Goal: Transaction & Acquisition: Purchase product/service

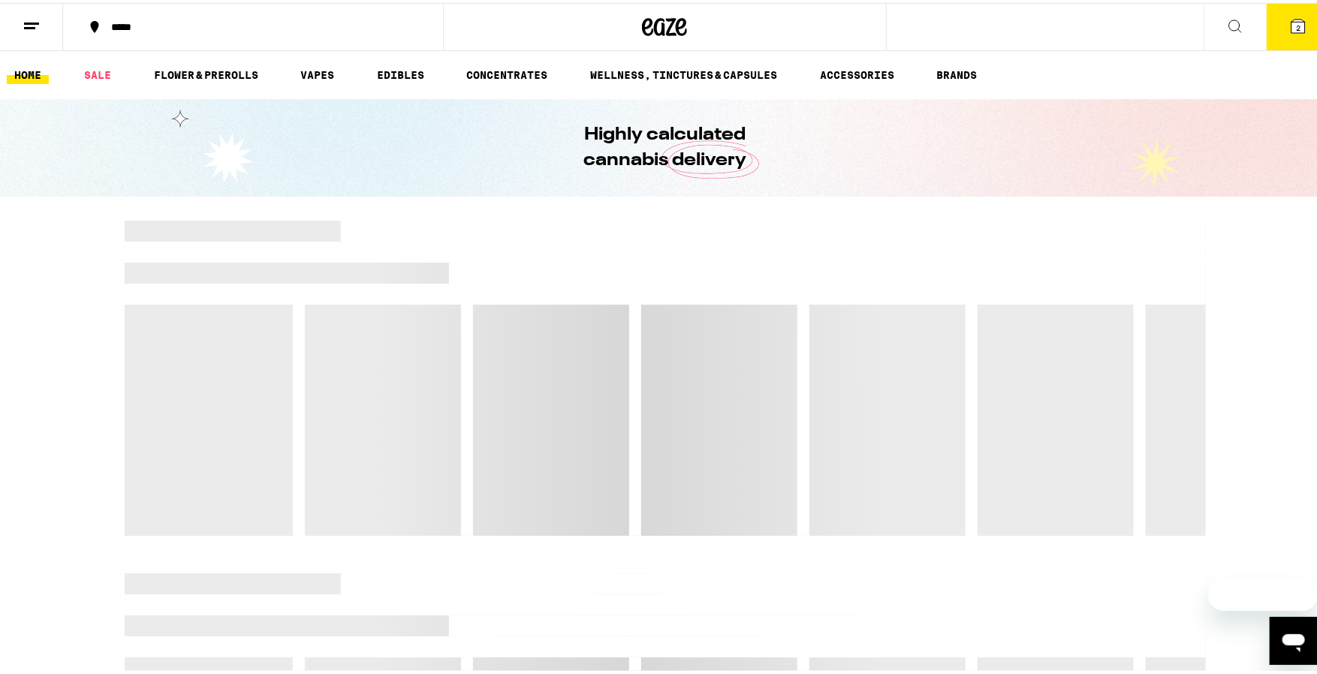
click at [1289, 32] on icon at bounding box center [1298, 23] width 18 height 18
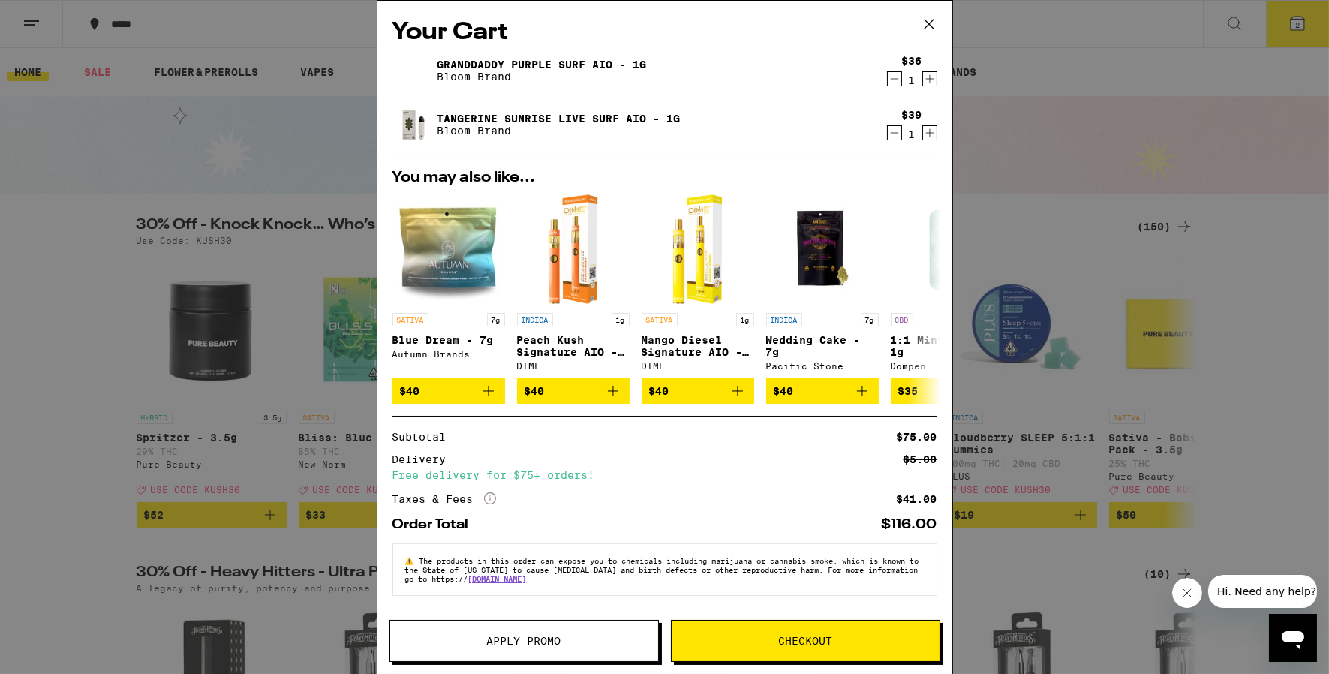
click at [462, 644] on span "Apply Promo" at bounding box center [524, 641] width 268 height 11
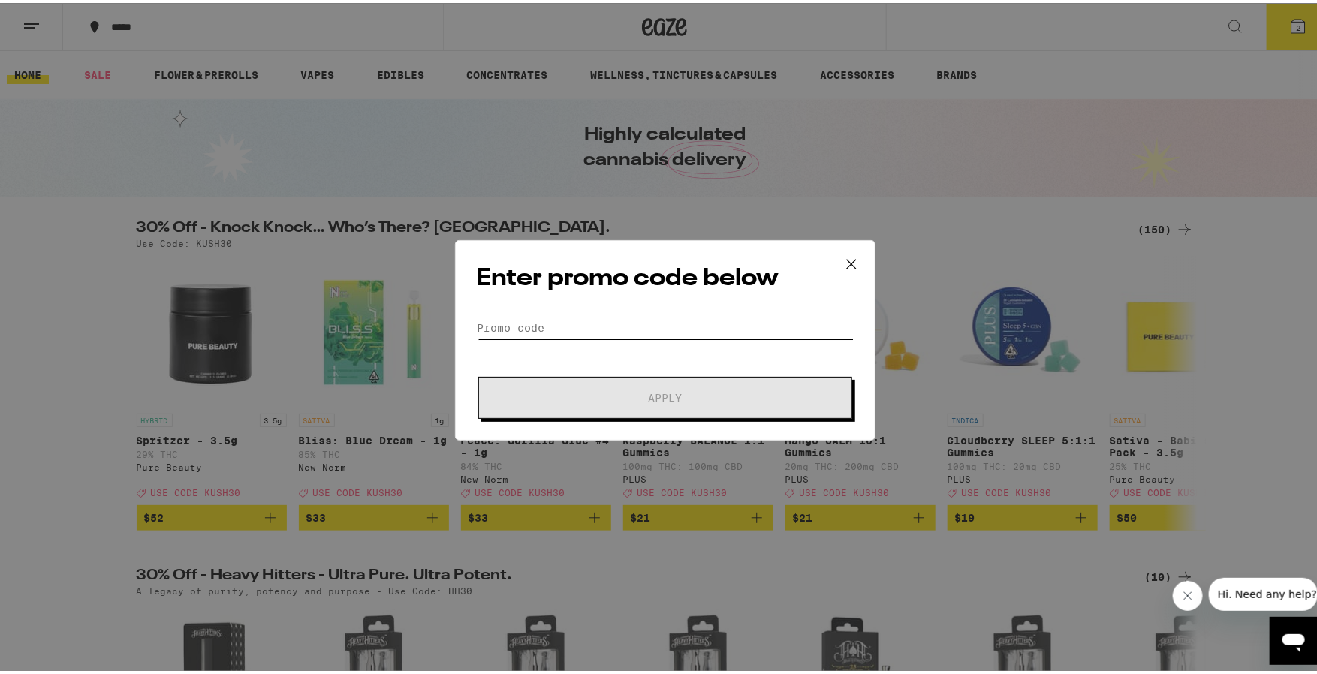
click at [529, 331] on input "Promo Code" at bounding box center [665, 325] width 377 height 23
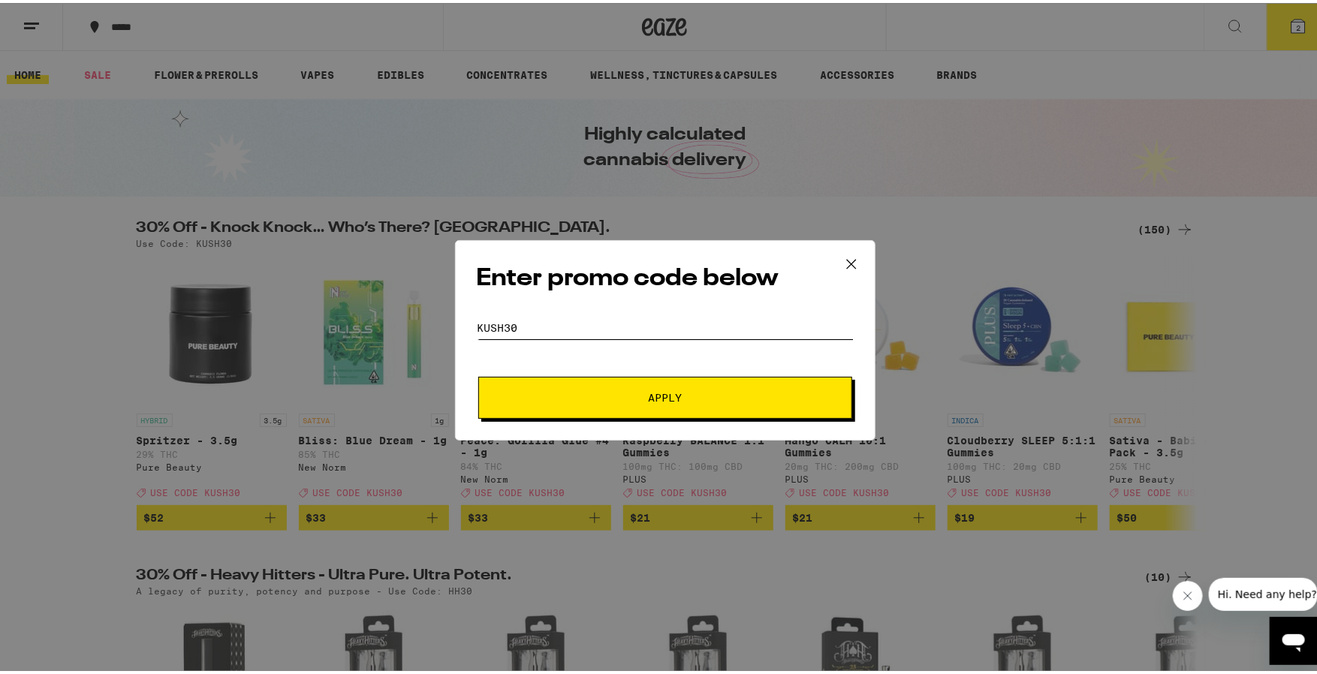
type input "KUSH30"
click at [732, 390] on span "Apply" at bounding box center [665, 395] width 270 height 11
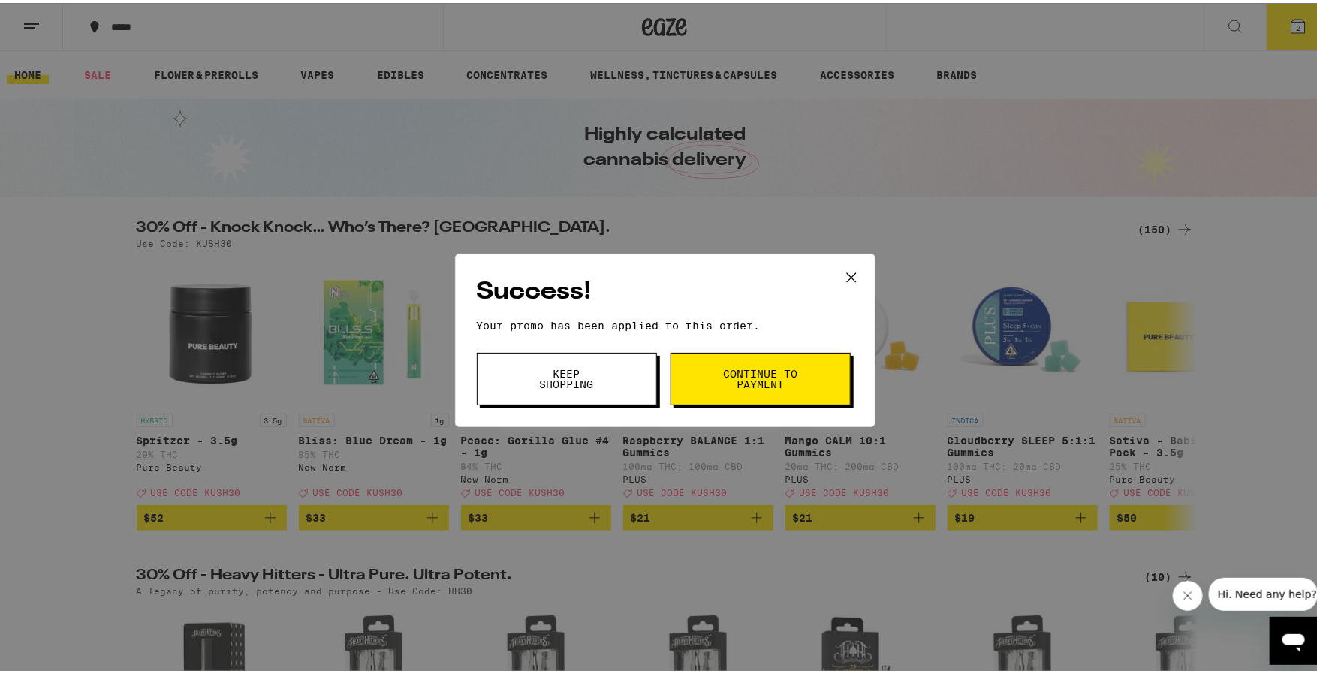
click at [743, 376] on span "Continue to payment" at bounding box center [760, 376] width 77 height 21
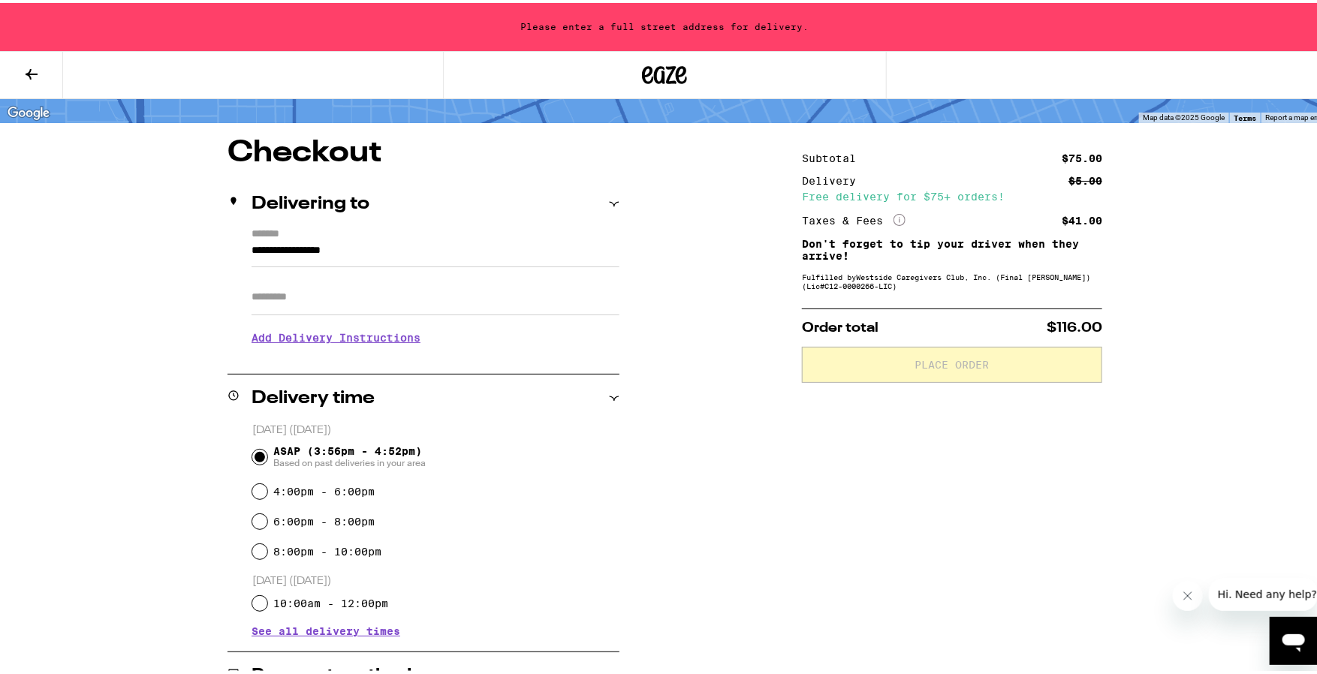
scroll to position [107, 0]
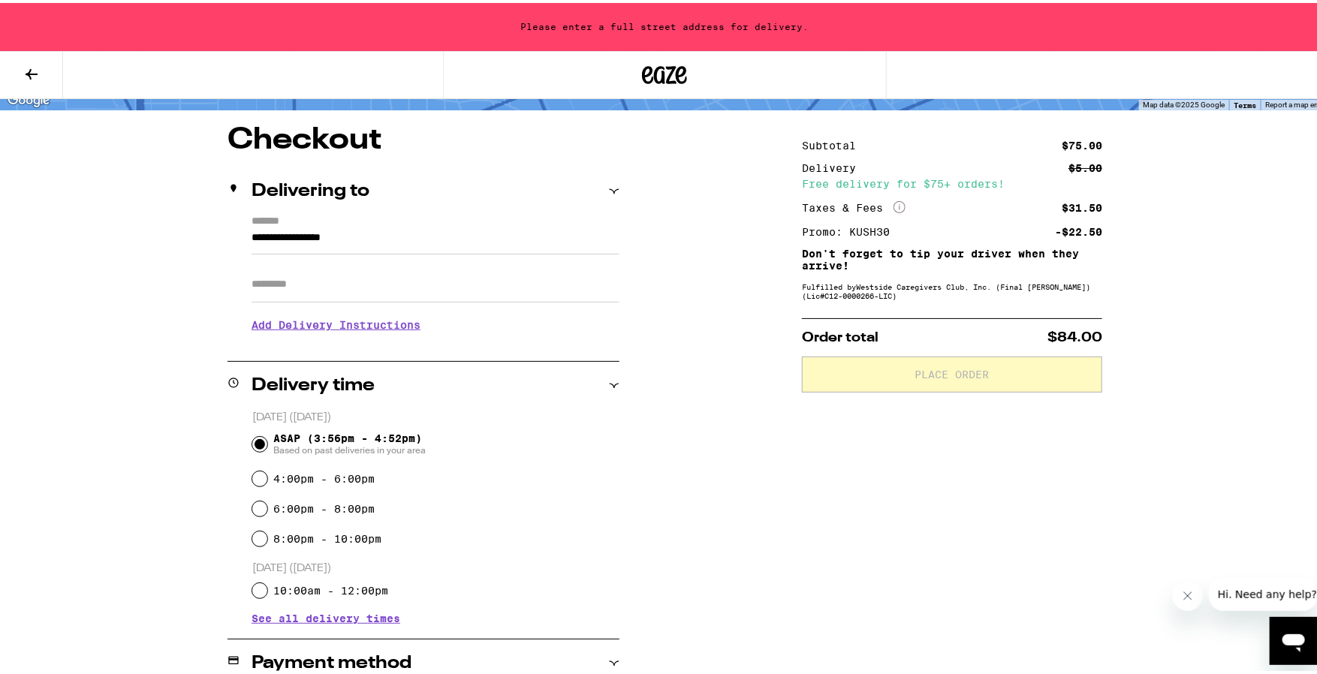
click at [337, 508] on label "6:00pm - 8:00pm" at bounding box center [323, 506] width 101 height 12
click at [267, 508] on input "6:00pm - 8:00pm" at bounding box center [259, 505] width 15 height 15
radio input "true"
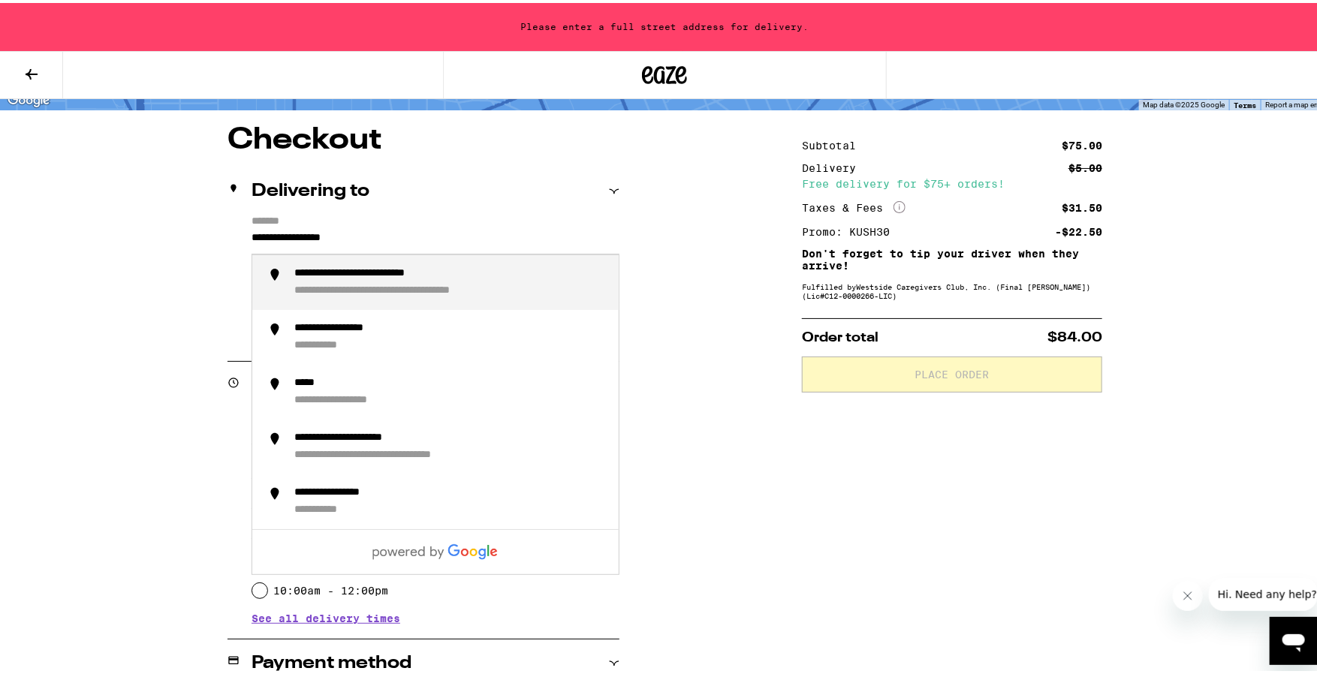
drag, startPoint x: 402, startPoint y: 227, endPoint x: 446, endPoint y: 245, distance: 47.4
click at [446, 245] on input "**********" at bounding box center [435, 239] width 368 height 26
click at [378, 286] on div "**********" at bounding box center [450, 279] width 312 height 31
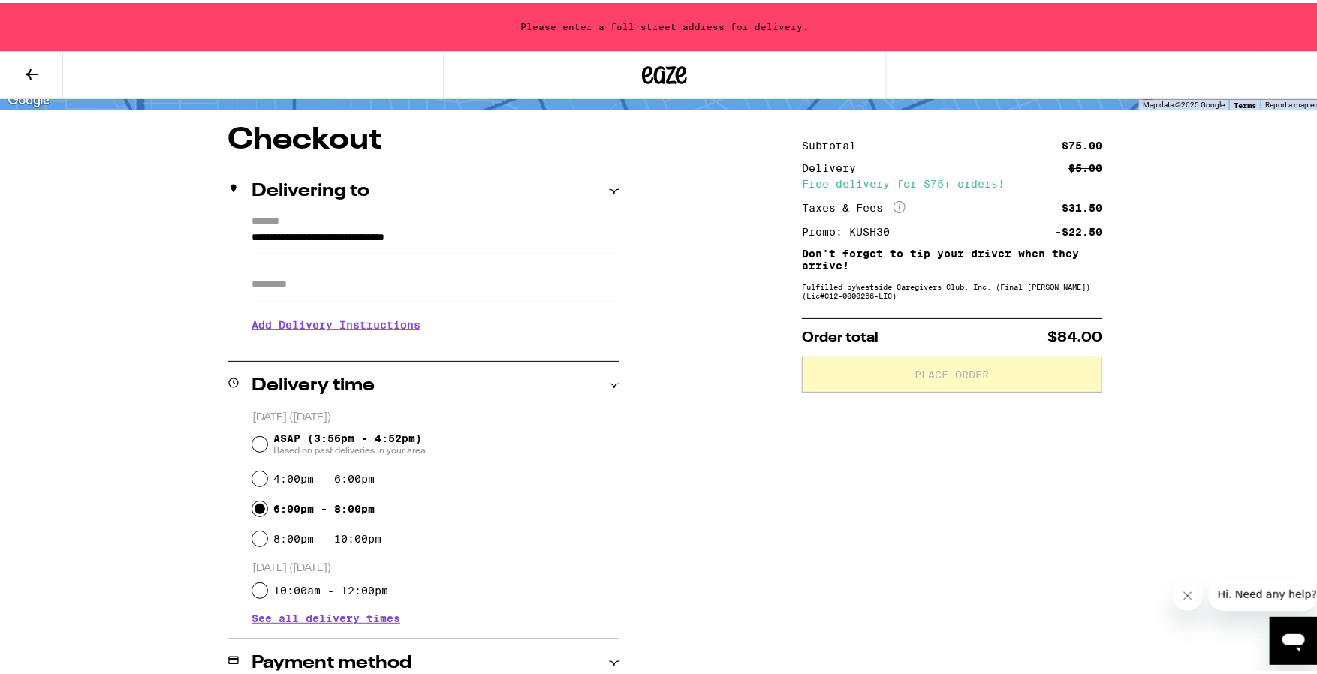
type input "**********"
click at [319, 288] on input "Apt/Suite" at bounding box center [435, 281] width 368 height 36
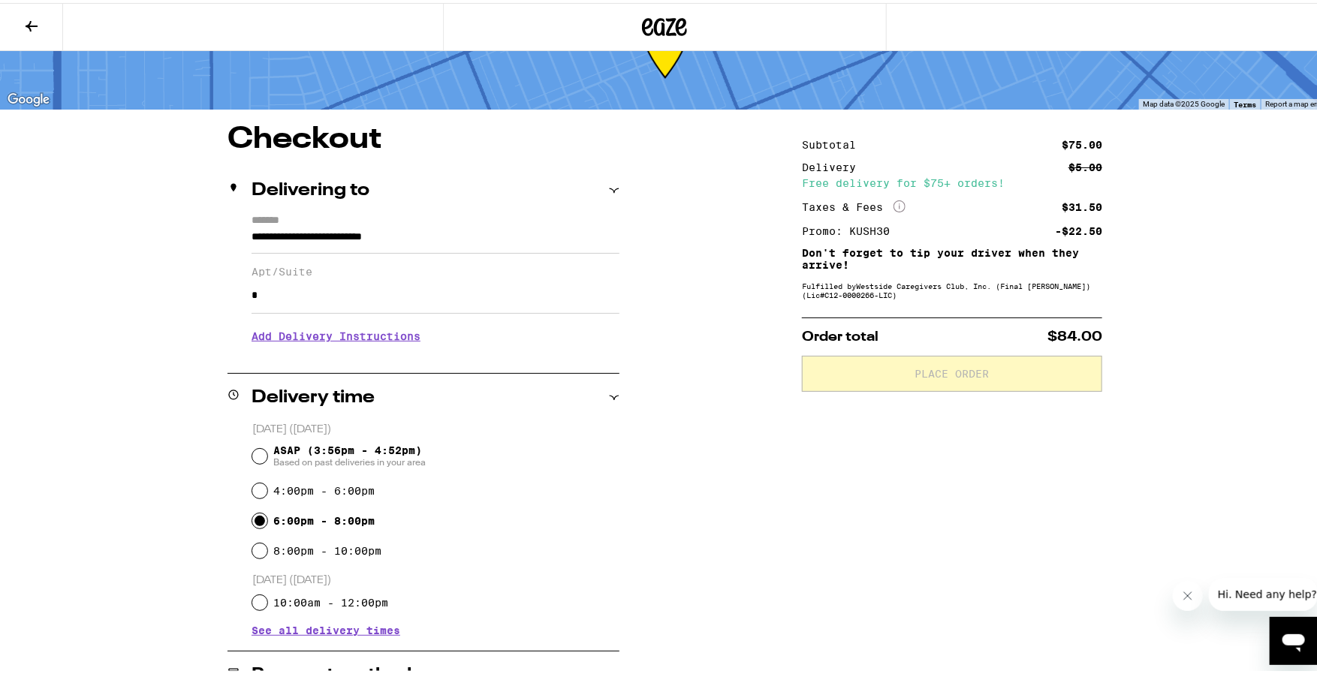
type input "*"
click at [714, 390] on div "**********" at bounding box center [665, 551] width 1081 height 859
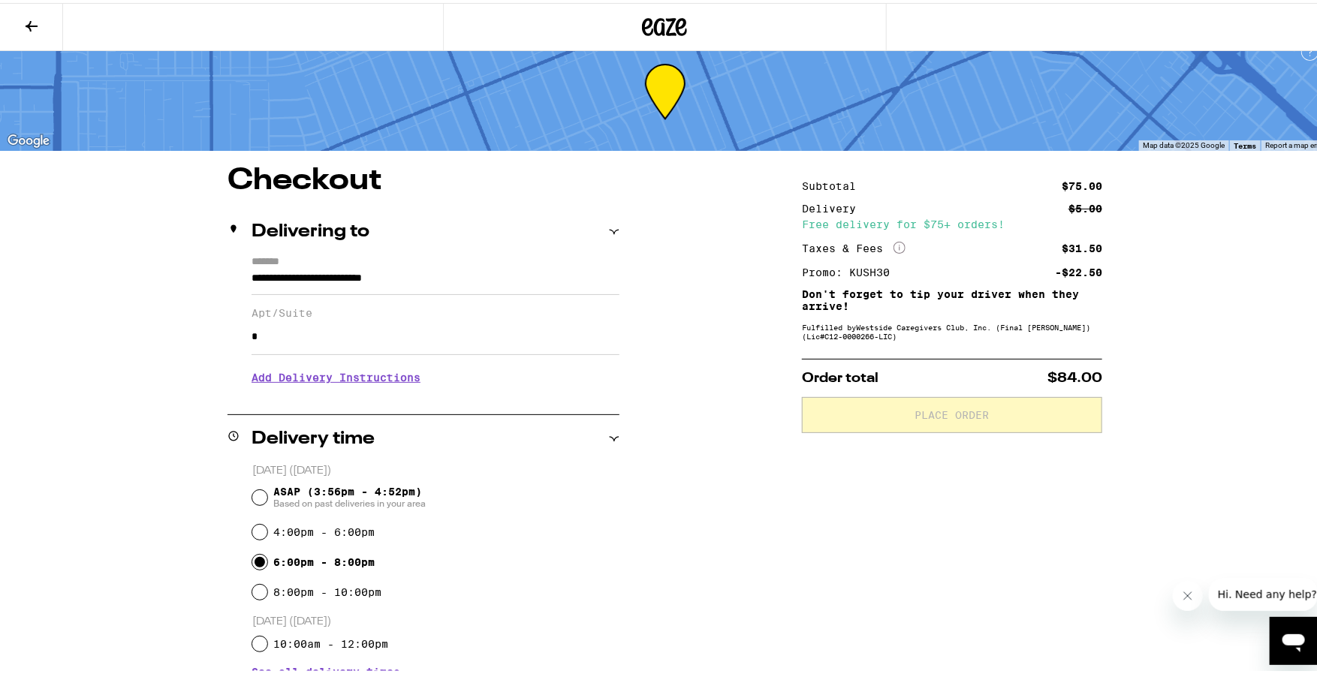
scroll to position [47, 0]
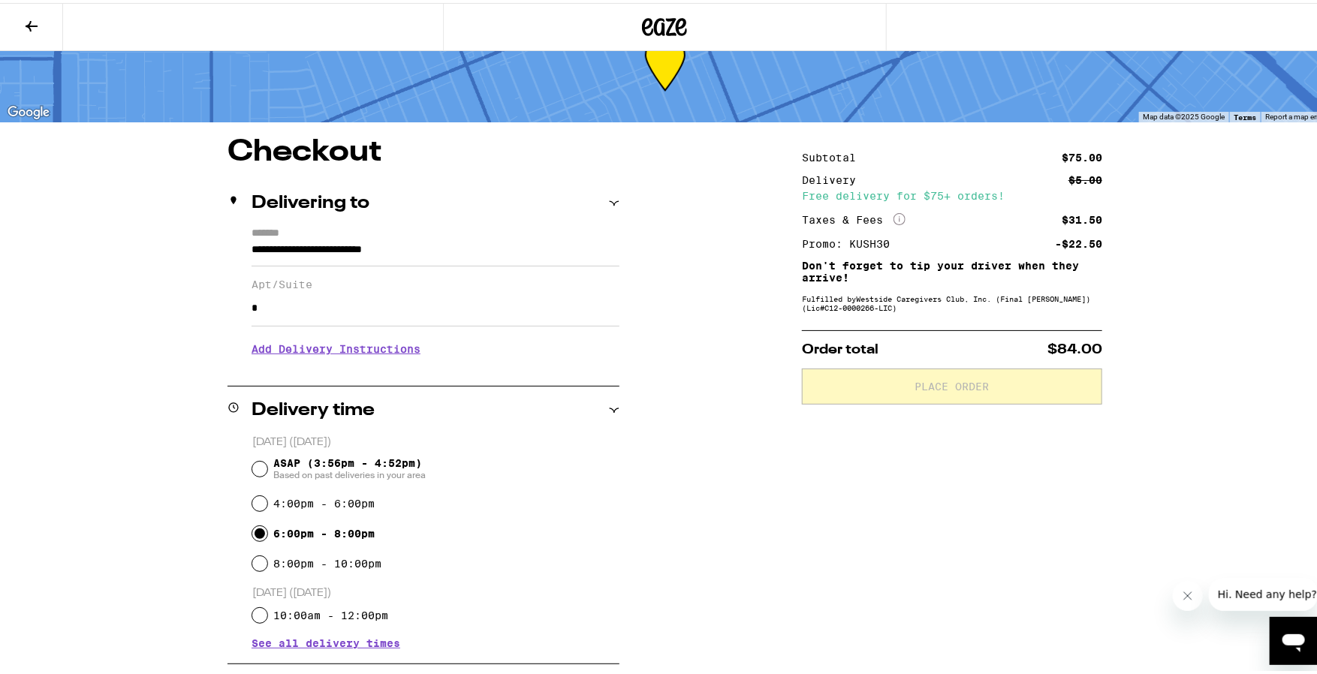
click at [319, 347] on h3 "Add Delivery Instructions" at bounding box center [435, 346] width 368 height 35
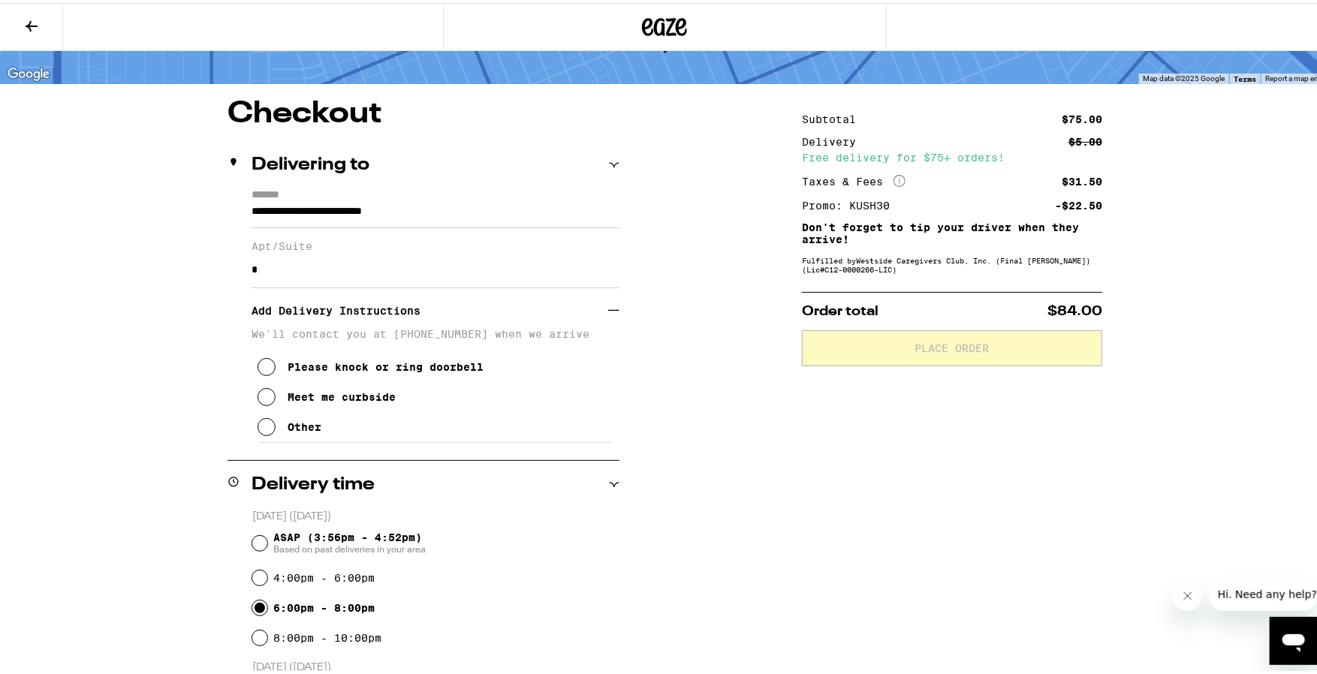
scroll to position [95, 0]
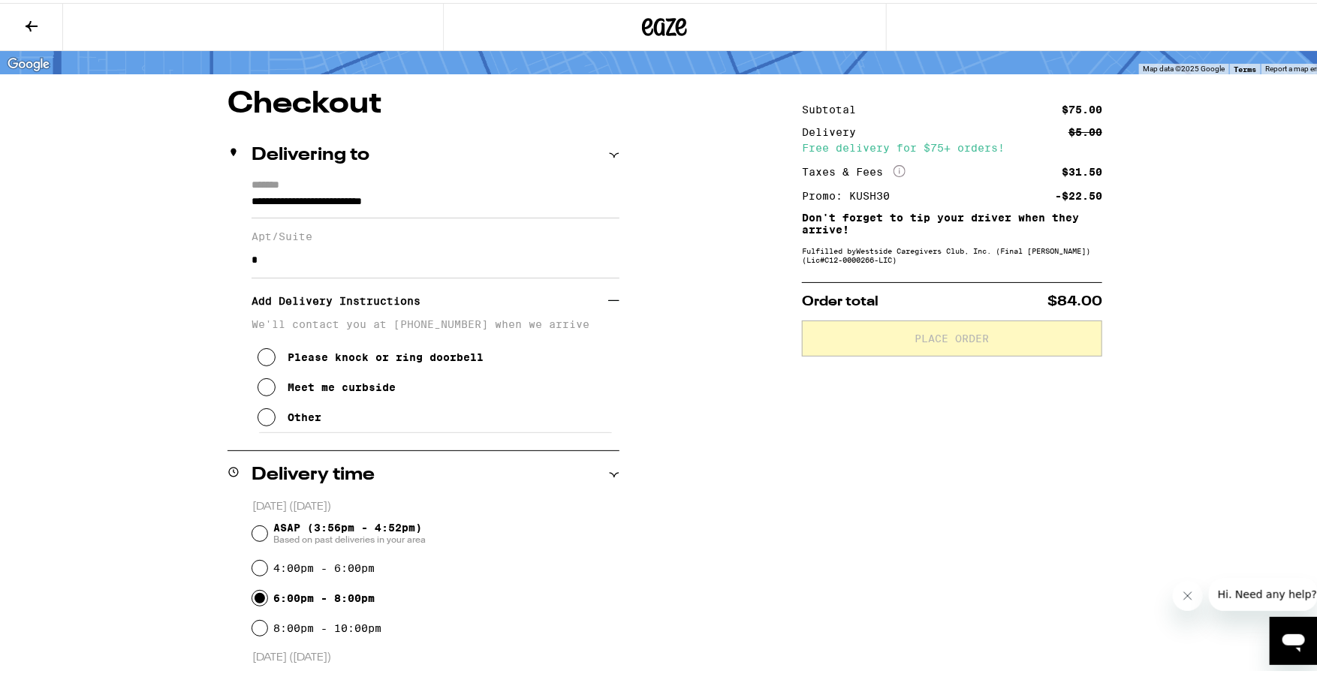
click at [309, 420] on div "Other" at bounding box center [305, 414] width 34 height 12
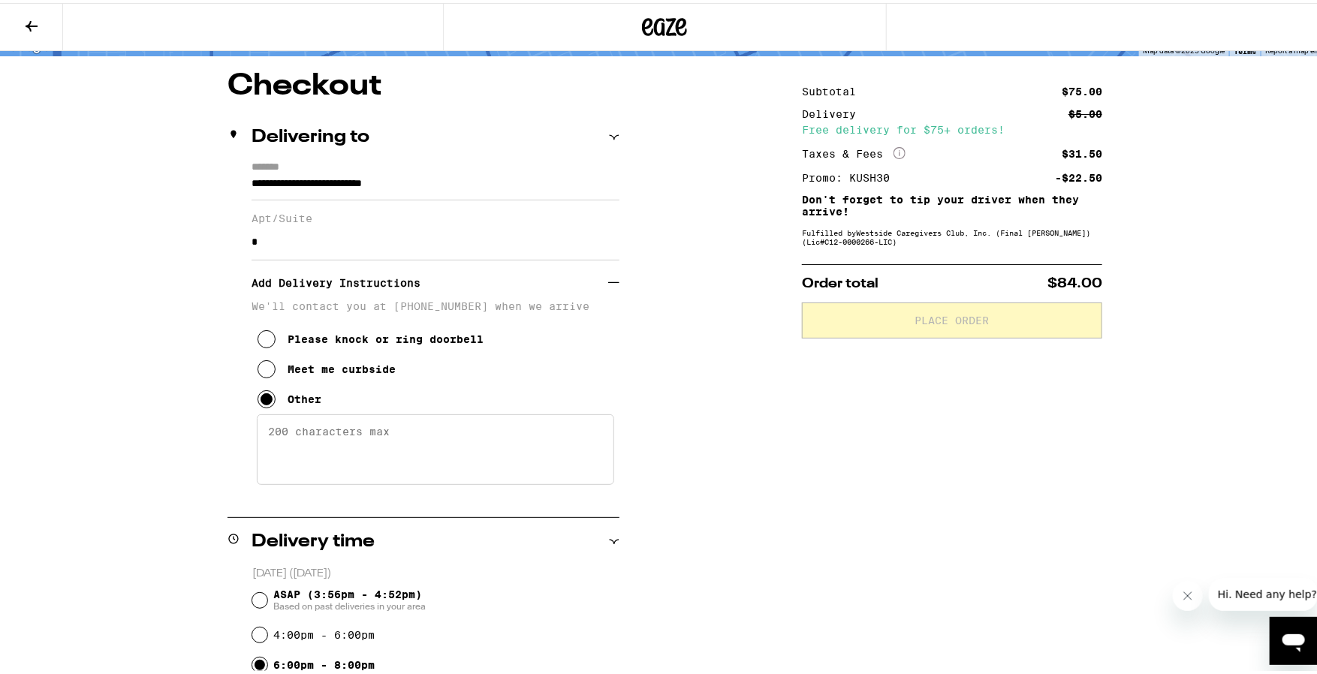
scroll to position [120, 0]
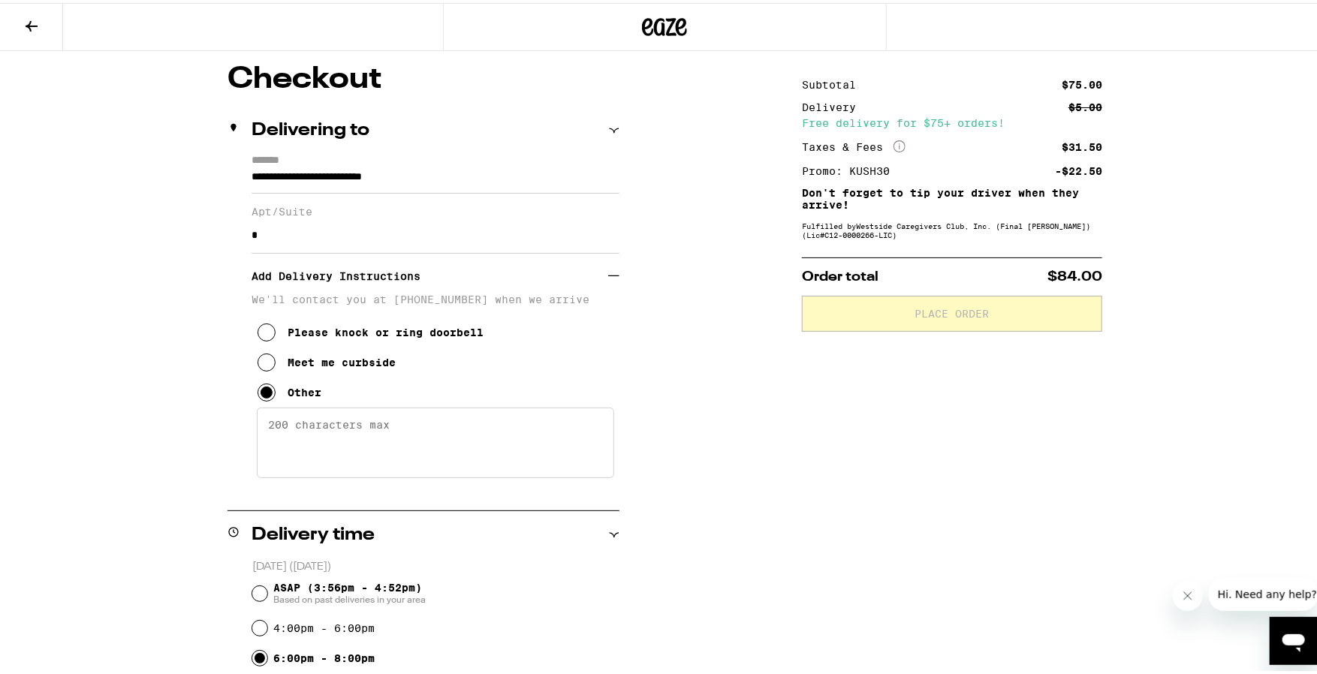
click at [306, 435] on textarea "Enter any other delivery instructions you want driver to know" at bounding box center [435, 440] width 357 height 71
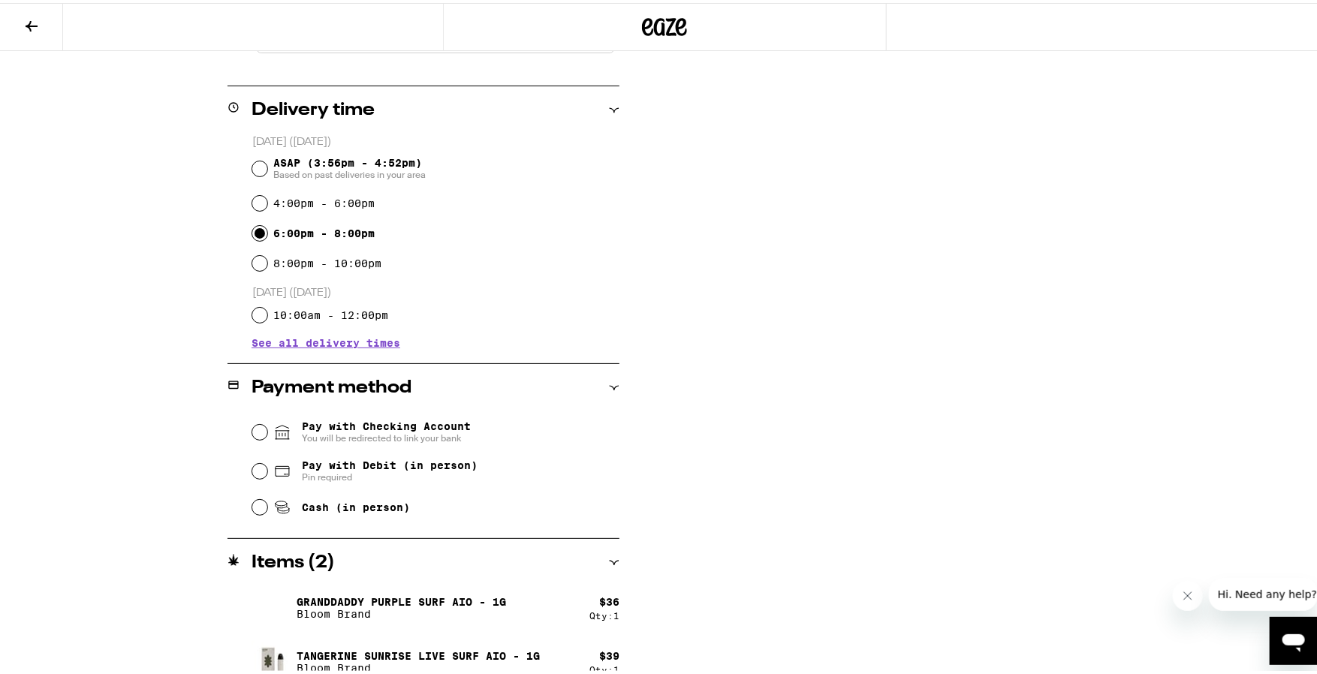
scroll to position [541, 0]
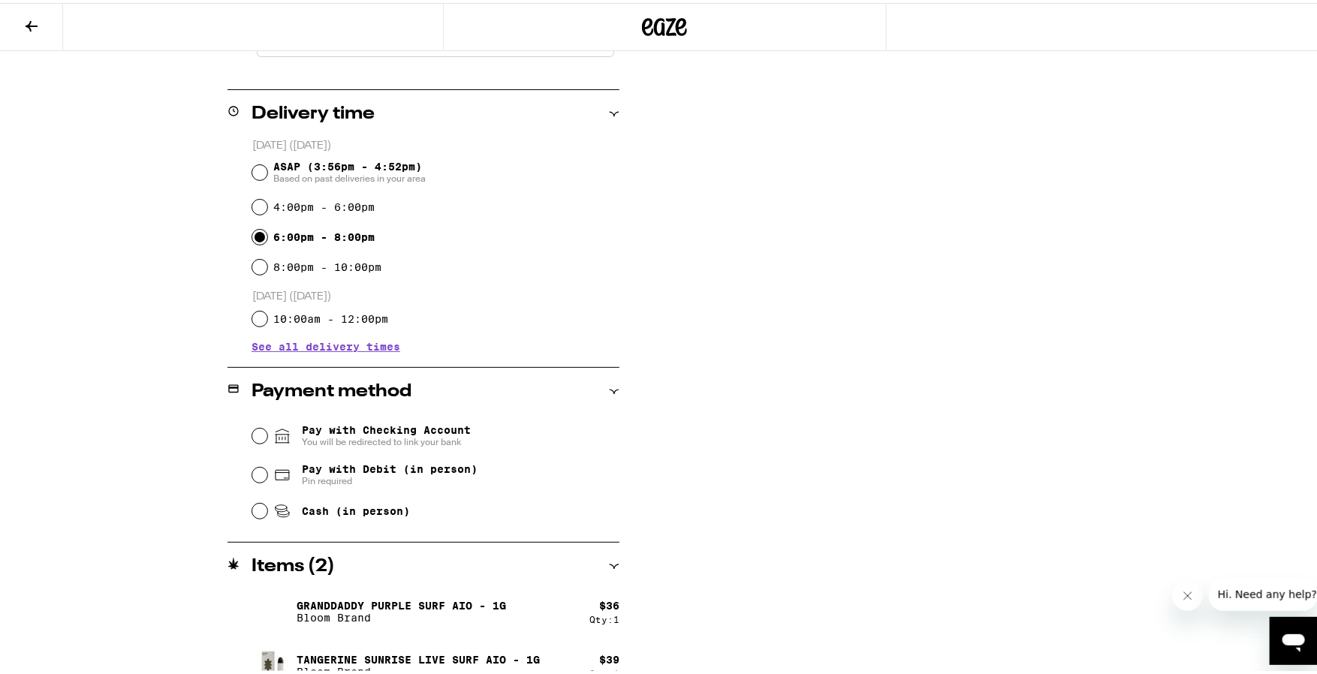
type textarea "Green and white building, enter through [GEOGRAPHIC_DATA] on the left. Back bot…"
click at [255, 510] on input "Cash (in person)" at bounding box center [259, 508] width 15 height 15
radio input "true"
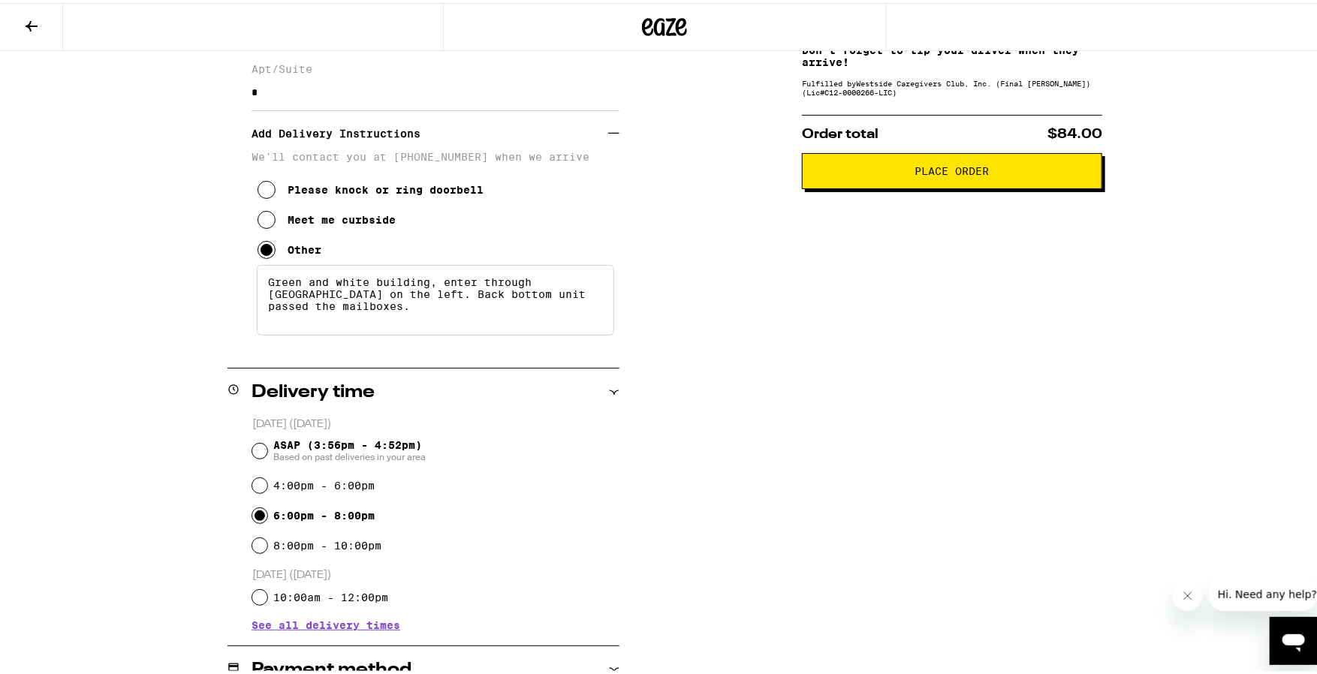
scroll to position [261, 0]
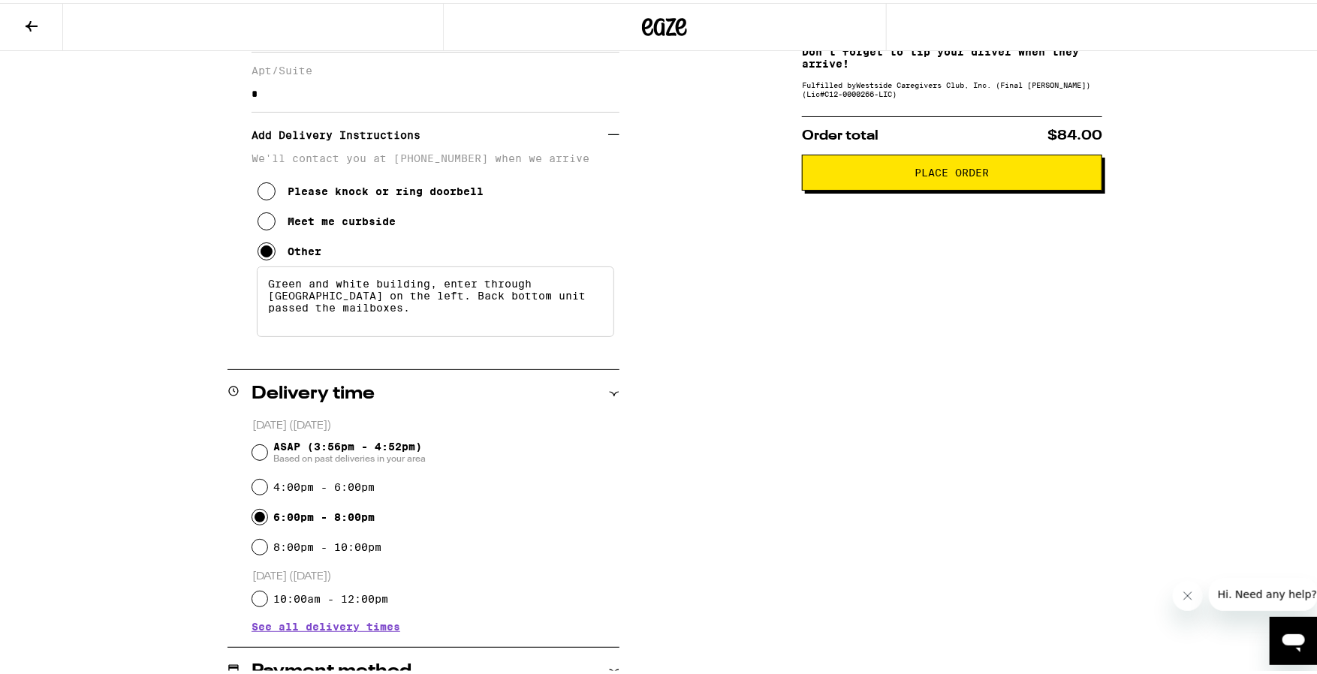
click at [516, 302] on textarea "Green and white building, enter through [GEOGRAPHIC_DATA] on the left. Back bot…" at bounding box center [435, 298] width 357 height 71
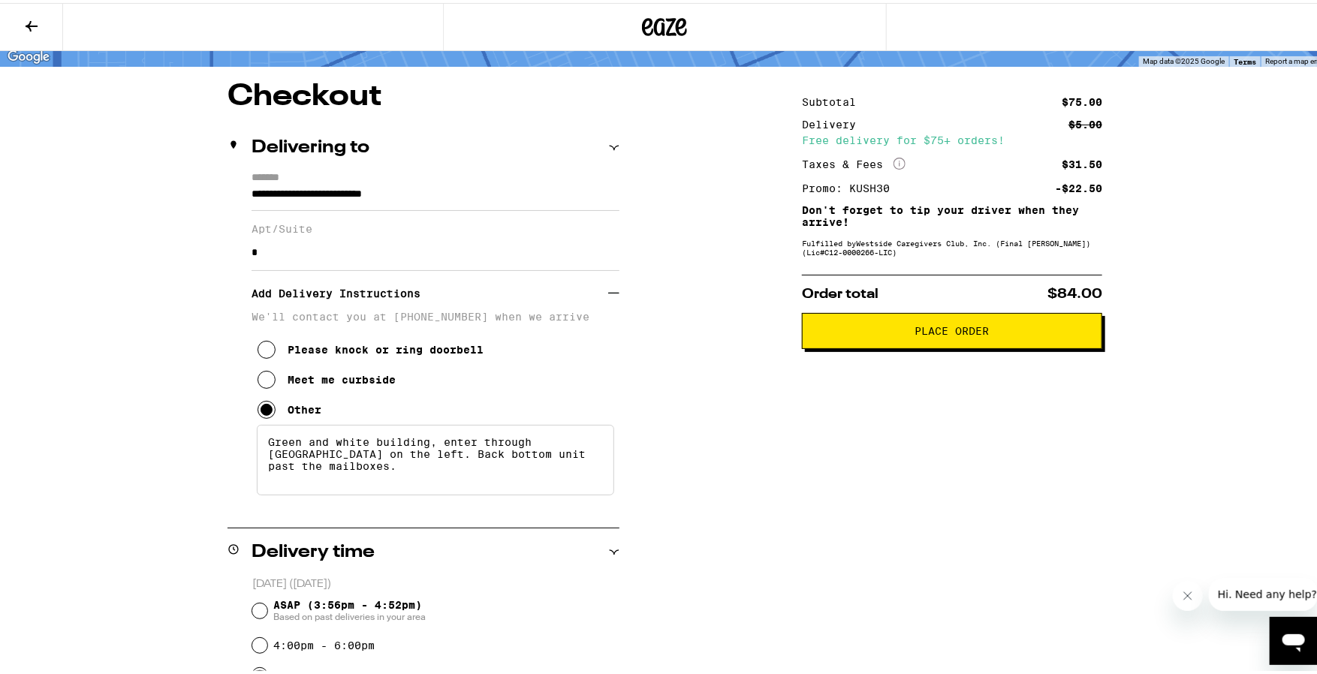
scroll to position [0, 0]
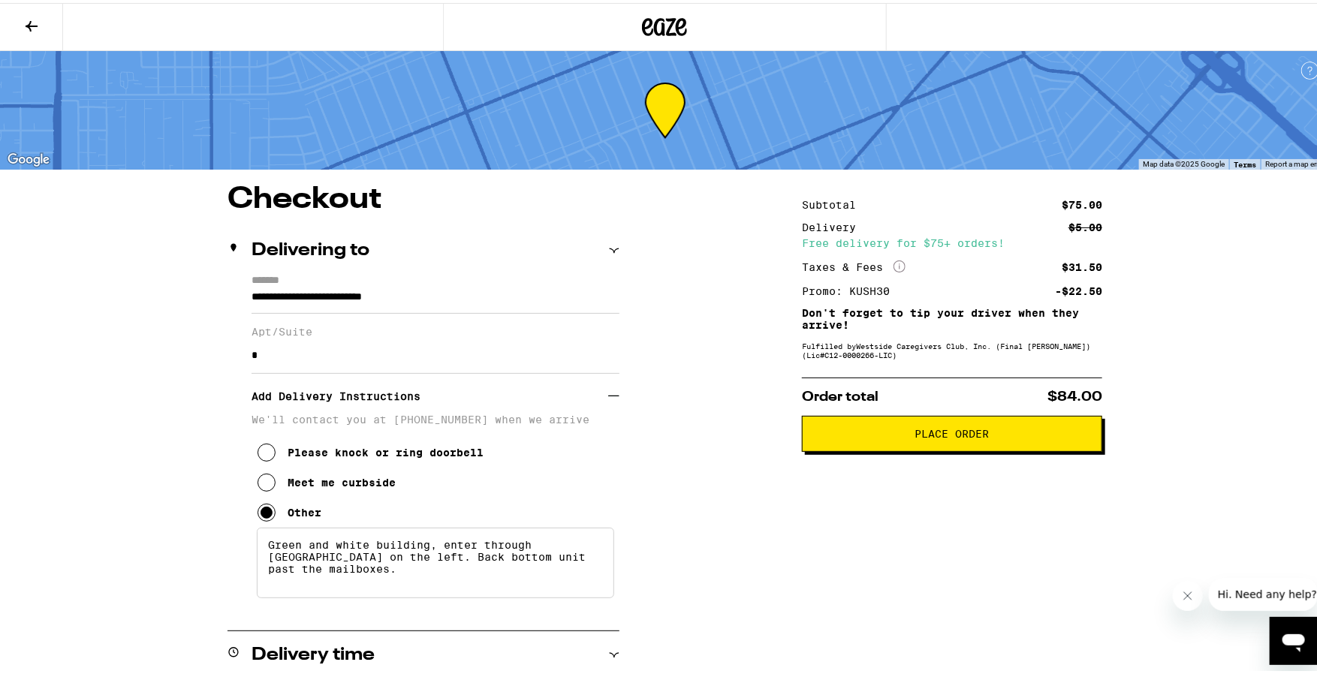
type textarea "Green and white building, enter through [GEOGRAPHIC_DATA] on the left. Back bot…"
click at [905, 436] on span "Place Order" at bounding box center [951, 431] width 275 height 11
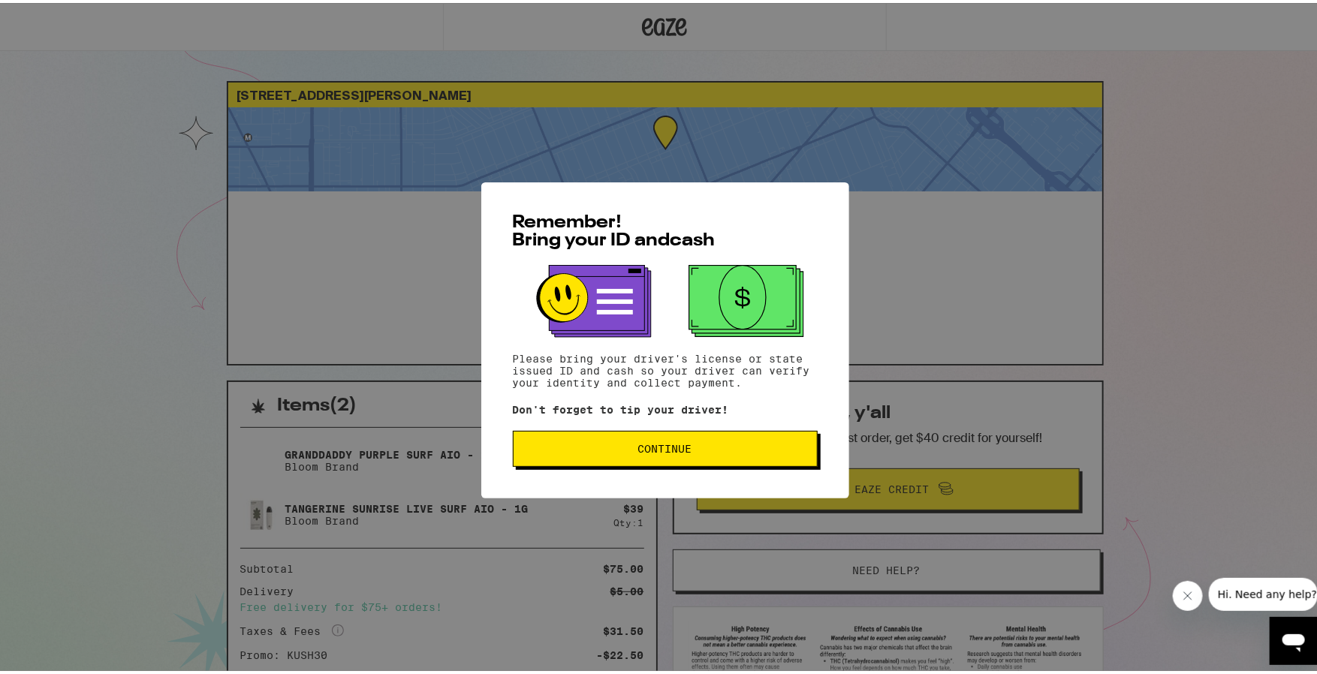
click at [664, 438] on button "Continue" at bounding box center [665, 446] width 305 height 36
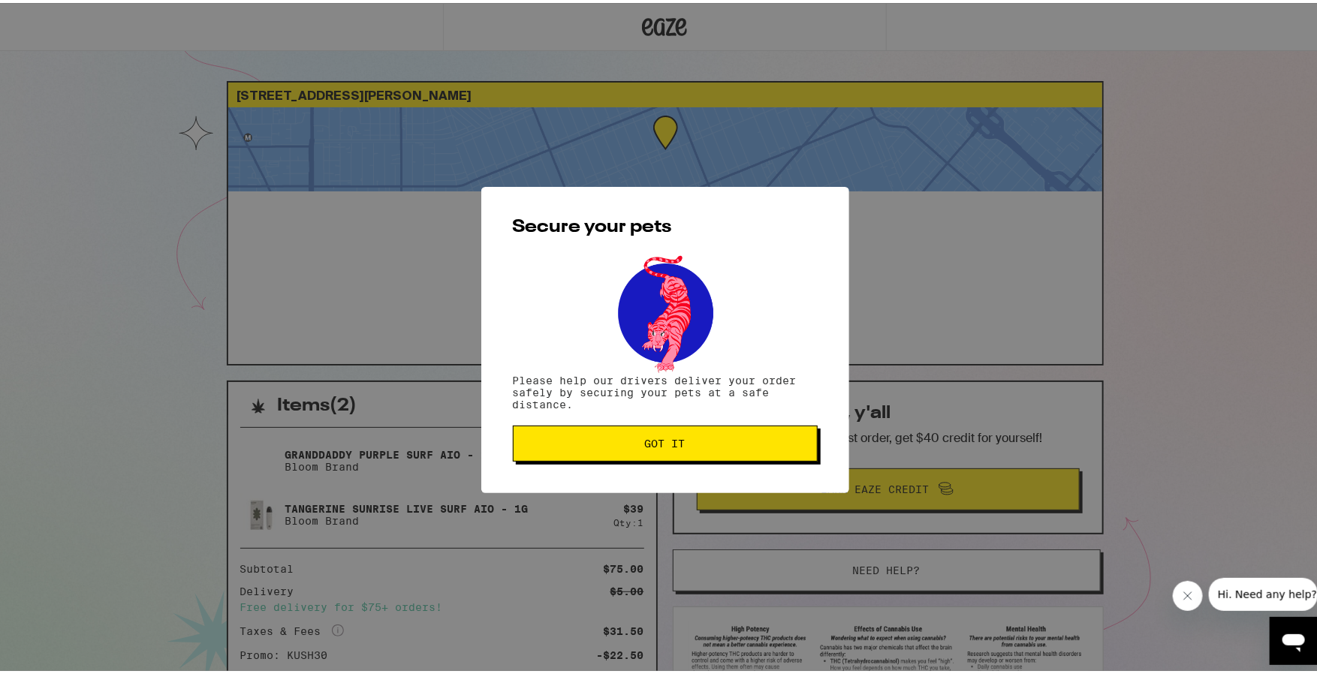
click at [706, 441] on span "Got it" at bounding box center [664, 440] width 279 height 11
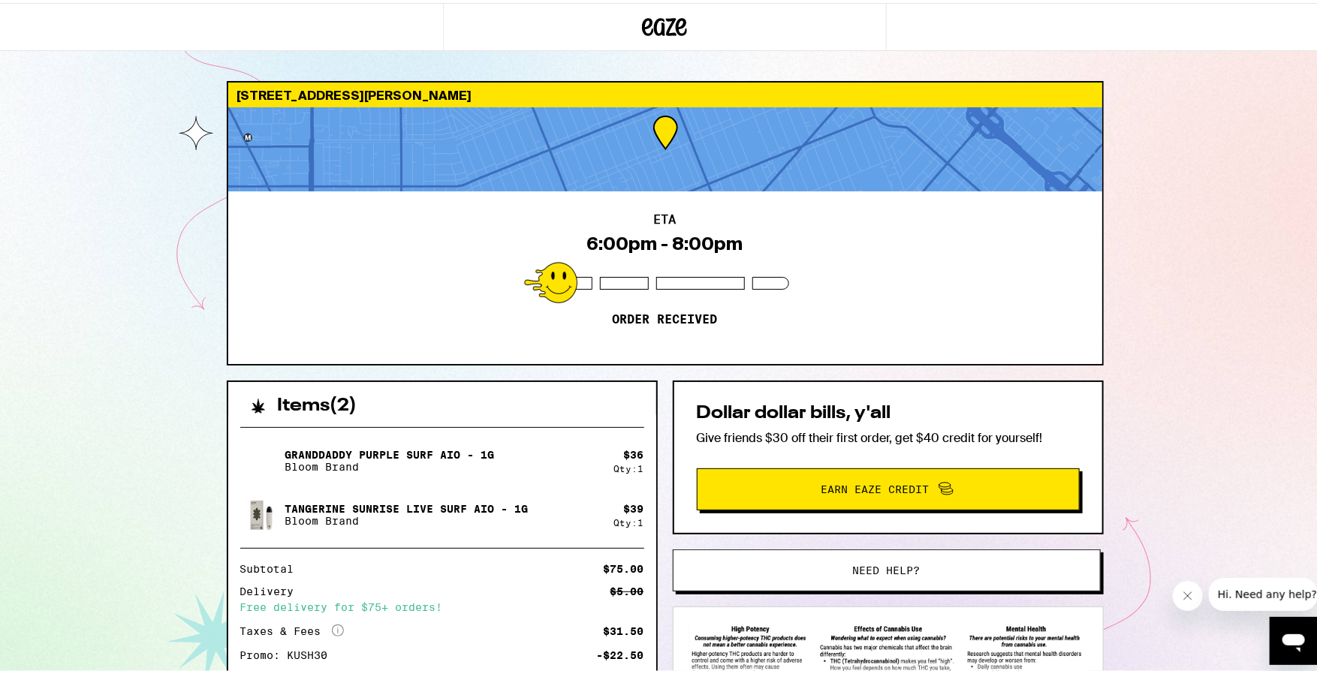
click at [128, 326] on div "[STREET_ADDRESS][PERSON_NAME] 6:00pm - 8:00pm Order received Items ( 2 ) Grandd…" at bounding box center [664, 409] width 1329 height 818
